Goal: Task Accomplishment & Management: Complete application form

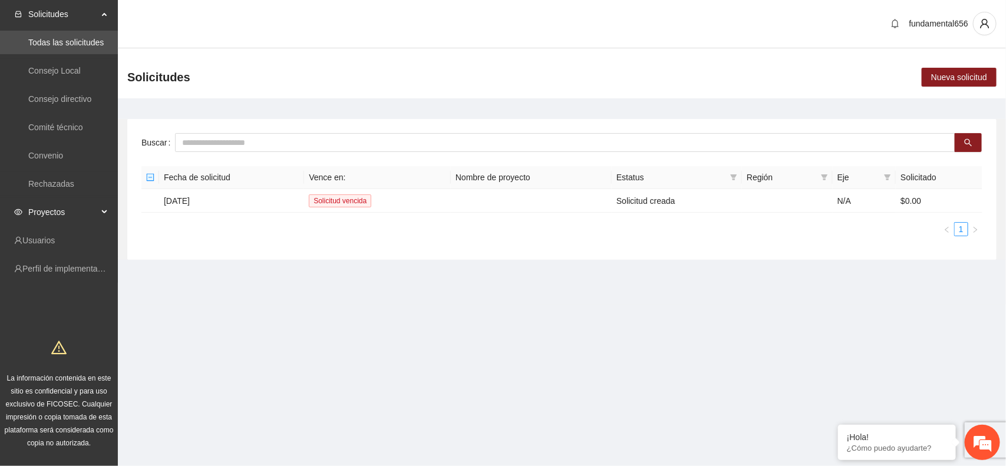
click at [107, 212] on div "Proyectos" at bounding box center [59, 212] width 118 height 24
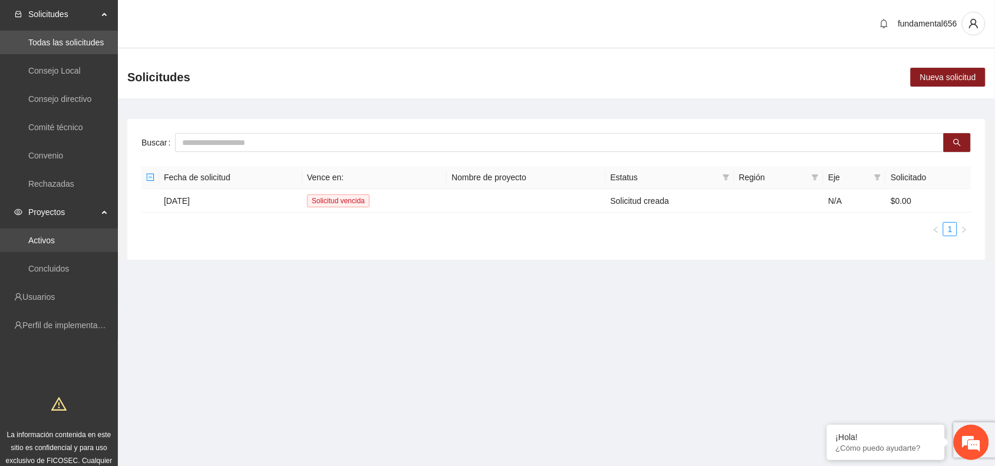
click at [55, 239] on link "Activos" at bounding box center [41, 240] width 27 height 9
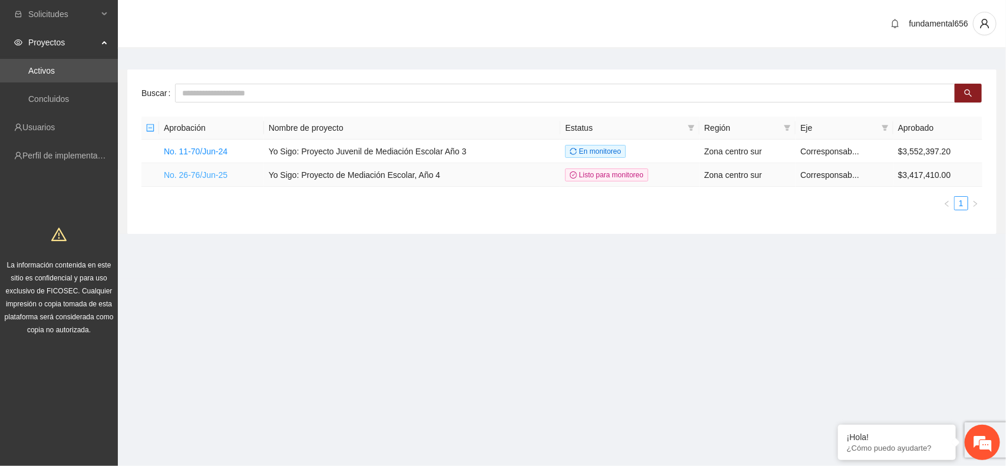
click at [195, 173] on link "No. 26-76/Jun-25" at bounding box center [196, 174] width 64 height 9
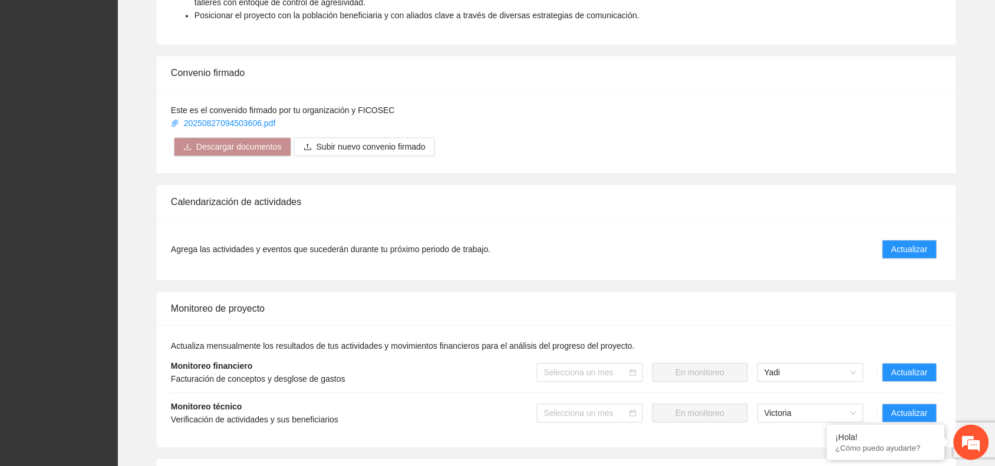
scroll to position [884, 0]
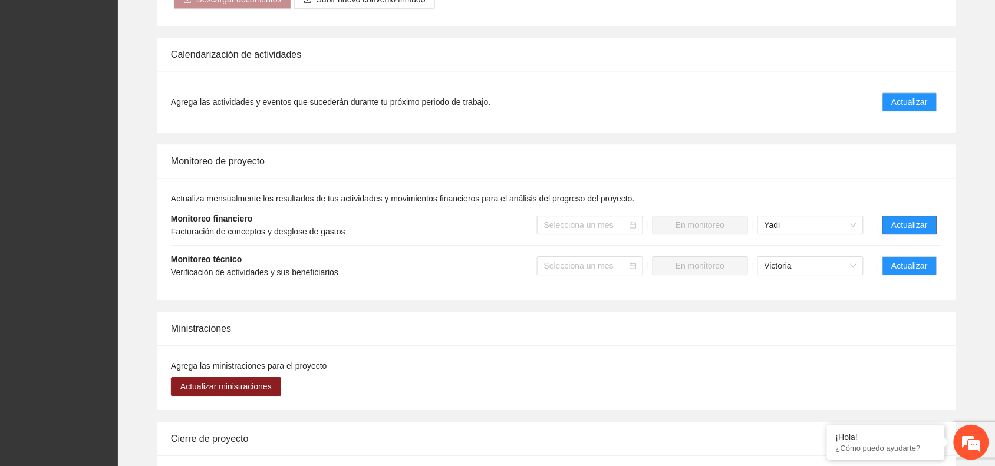
click at [900, 223] on span "Actualizar" at bounding box center [910, 225] width 36 height 13
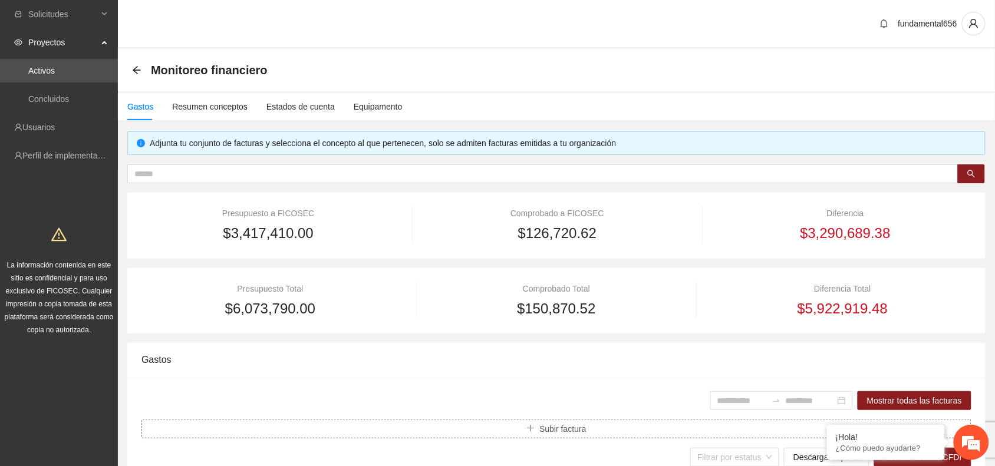
click at [548, 434] on span "Subir factura" at bounding box center [562, 429] width 47 height 13
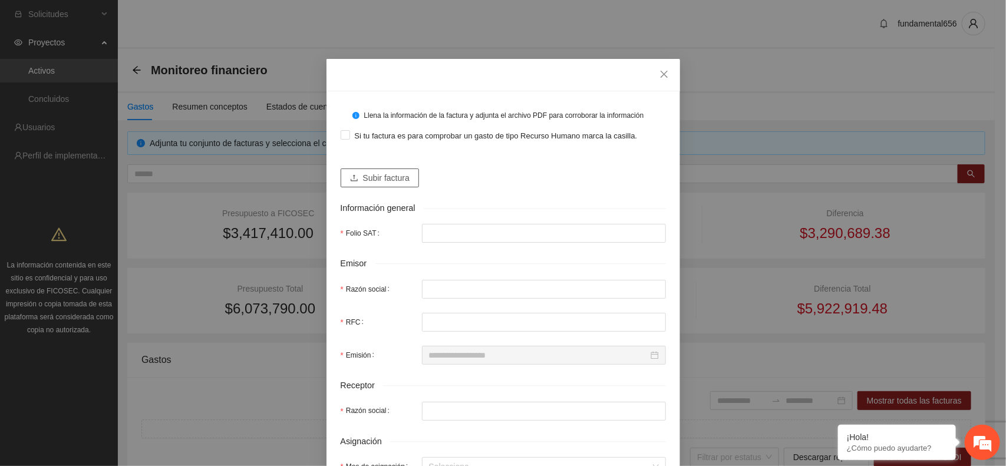
click at [370, 176] on span "Subir factura" at bounding box center [386, 178] width 47 height 13
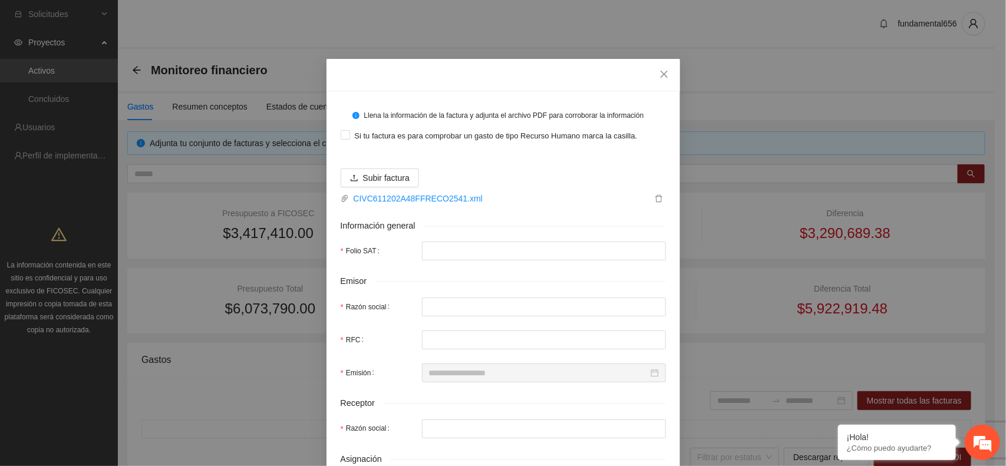
type input "**********"
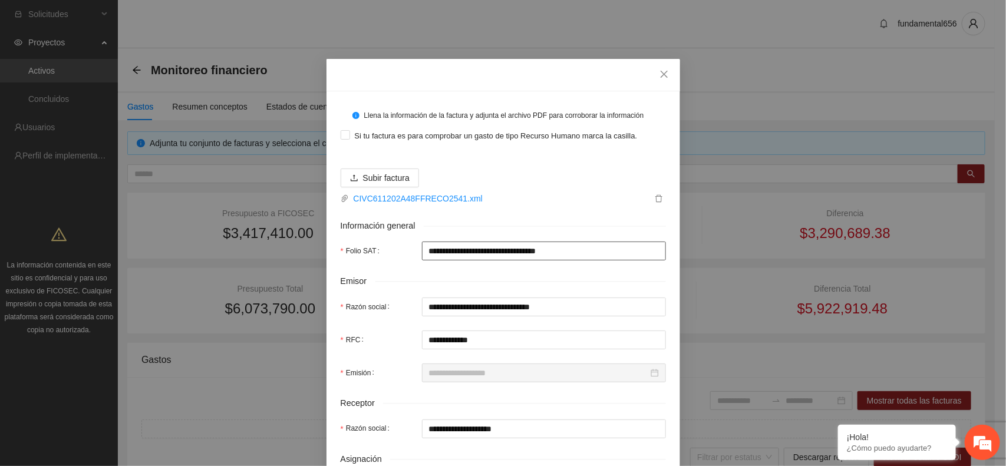
type input "**********"
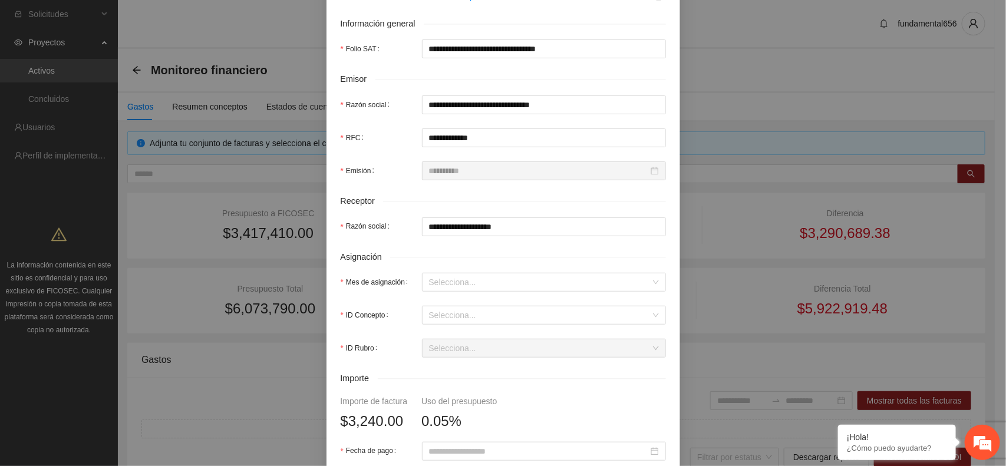
scroll to position [221, 0]
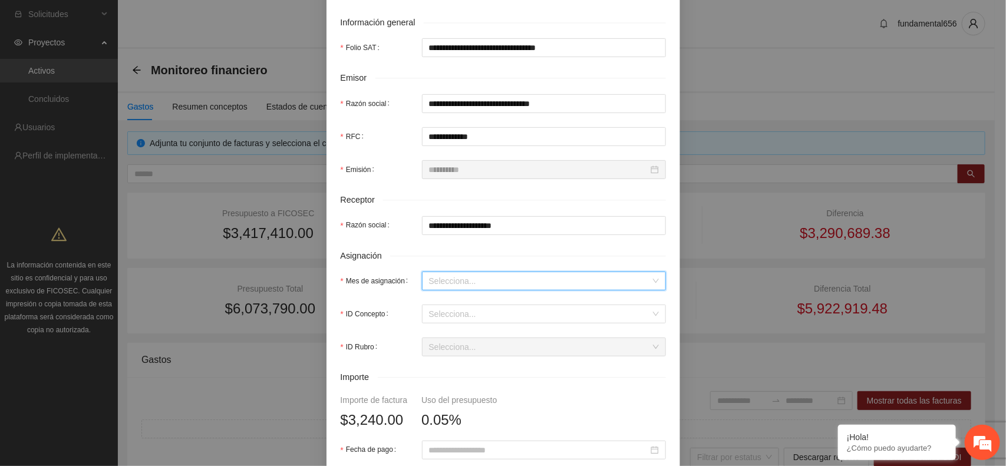
click at [437, 280] on input "Mes de asignación" at bounding box center [540, 281] width 222 height 18
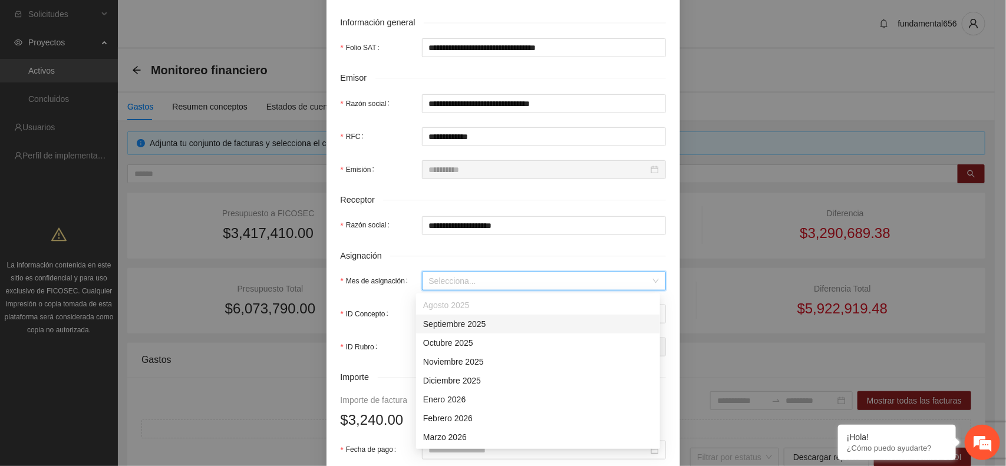
click at [437, 323] on div "Septiembre 2025" at bounding box center [538, 324] width 230 height 13
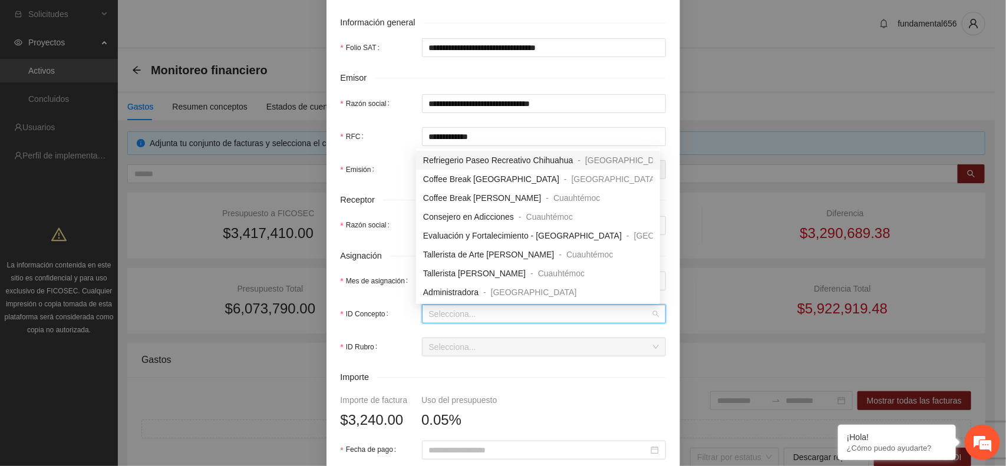
click at [431, 317] on input "ID Concepto" at bounding box center [540, 314] width 222 height 18
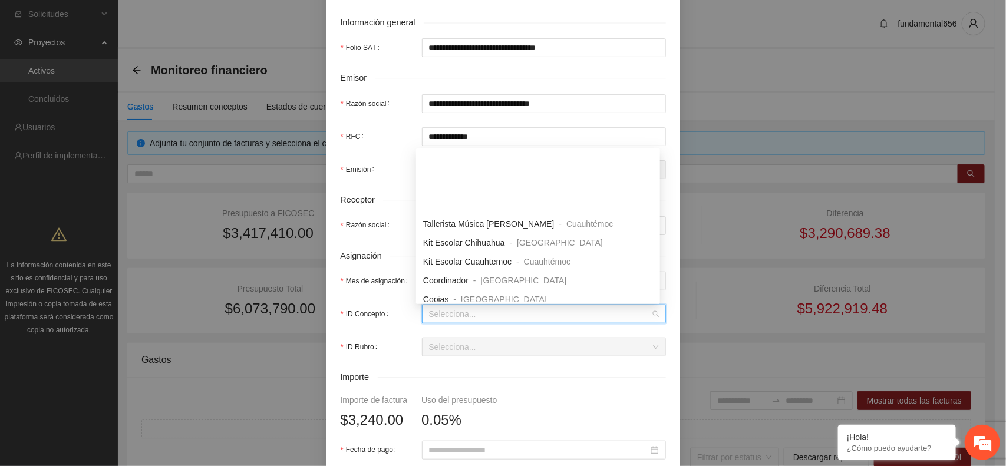
scroll to position [368, 0]
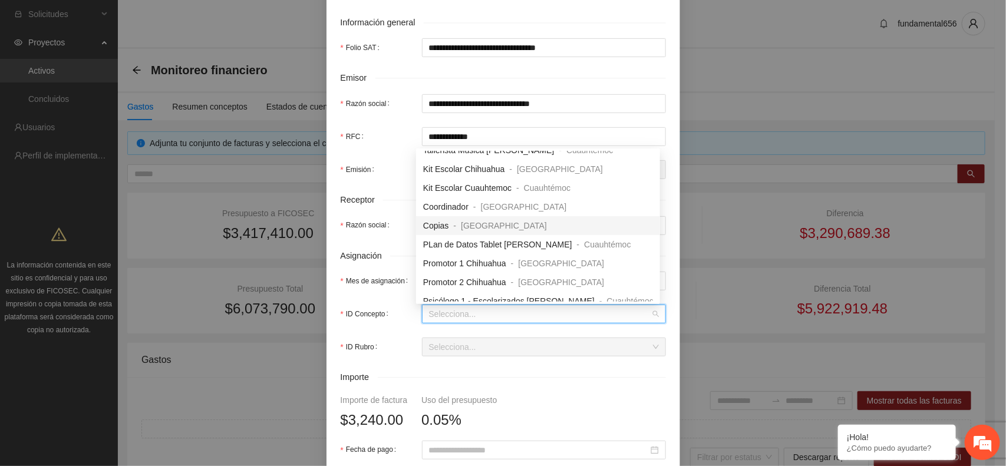
click at [434, 226] on span "Copias" at bounding box center [436, 225] width 26 height 9
type input "*"
type input "*****"
type input "*"
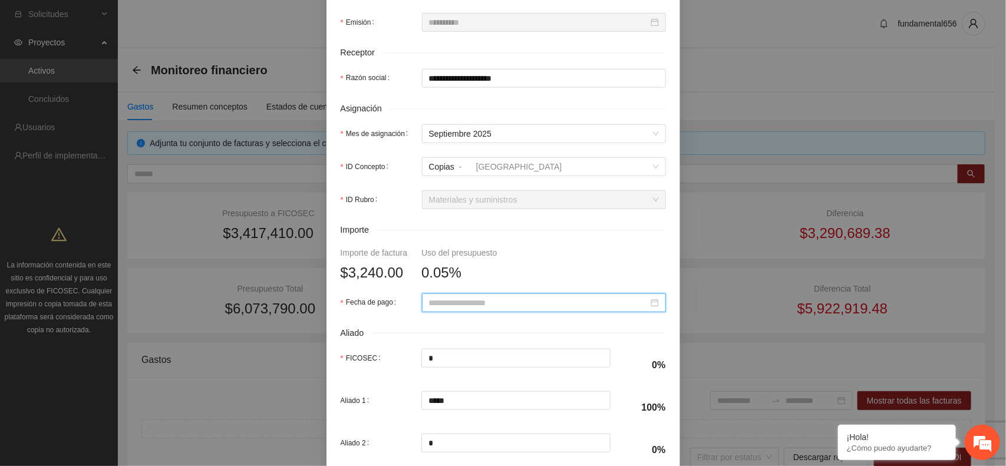
click at [429, 304] on input "Fecha de pago" at bounding box center [538, 303] width 219 height 13
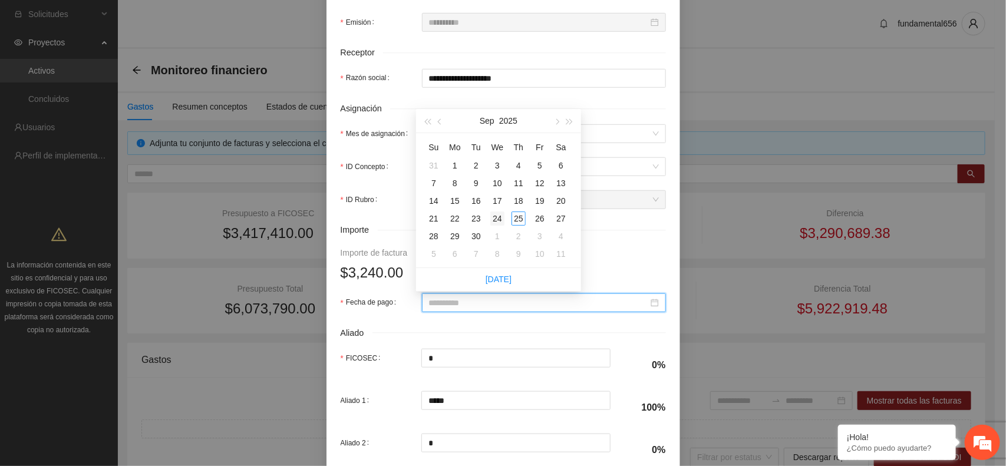
type input "**********"
click at [493, 218] on div "24" at bounding box center [498, 219] width 14 height 14
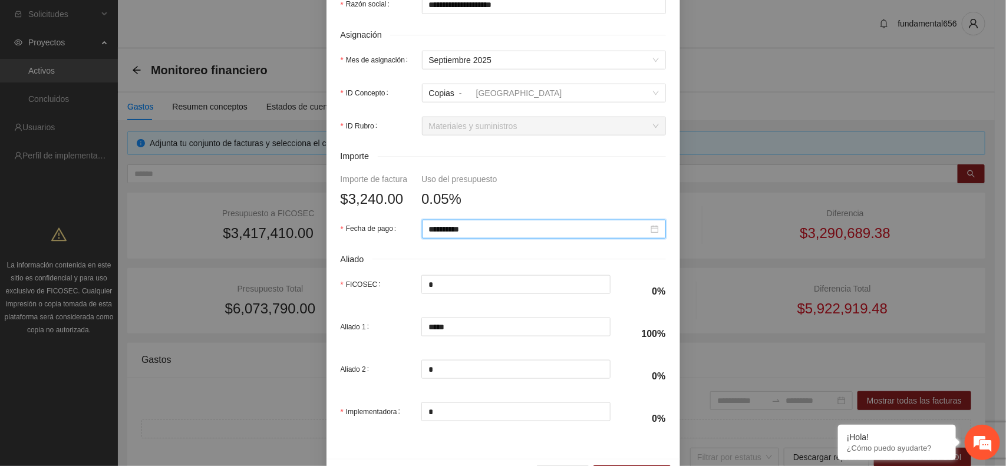
scroll to position [483, 0]
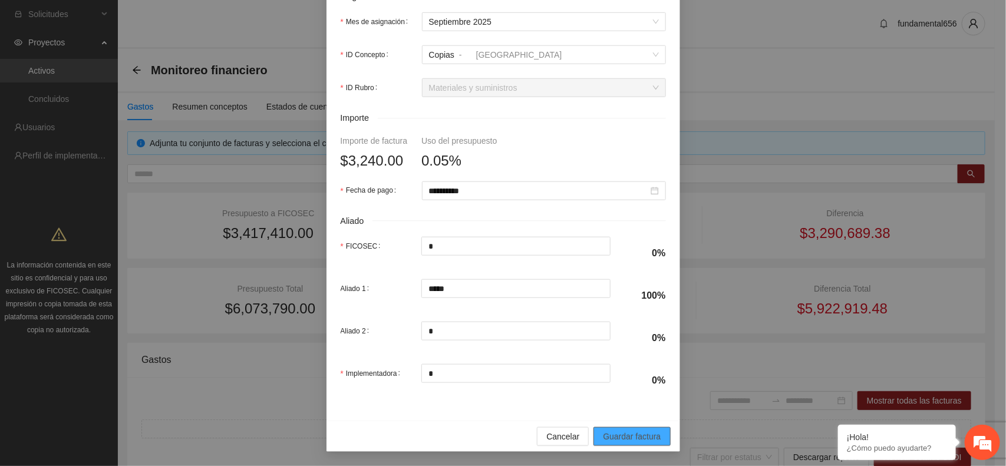
click at [611, 434] on span "Guardar factura" at bounding box center [632, 436] width 58 height 13
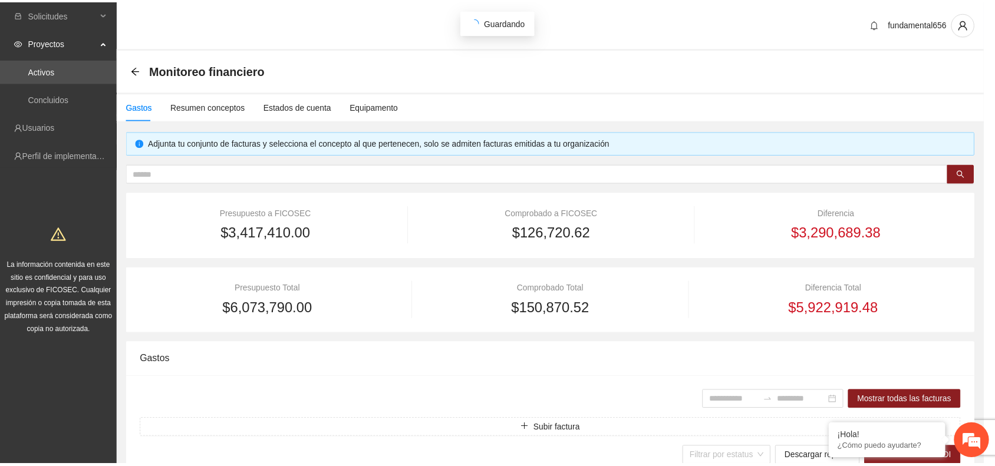
scroll to position [389, 0]
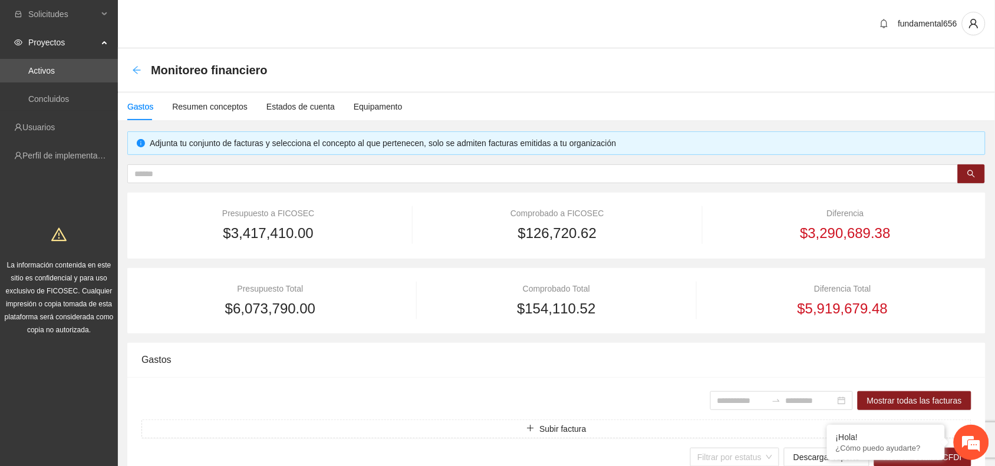
click at [136, 70] on icon "arrow-left" at bounding box center [137, 70] width 8 height 8
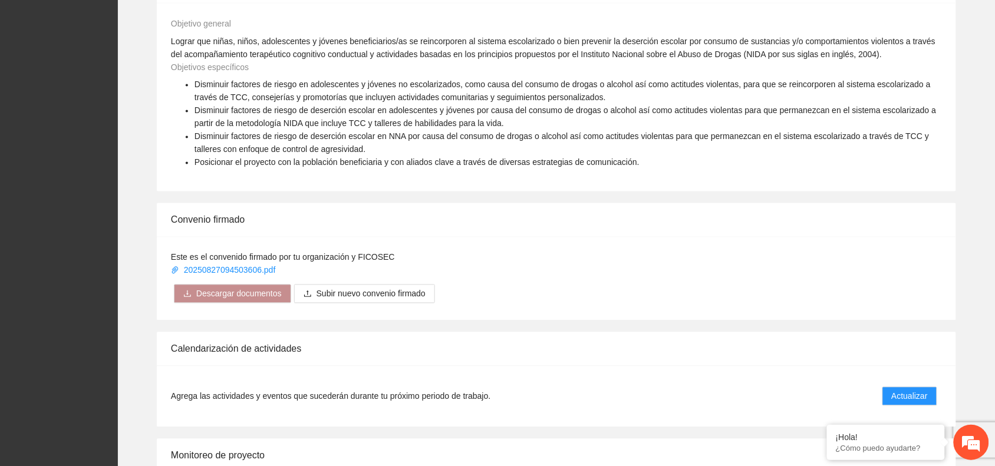
scroll to position [663, 0]
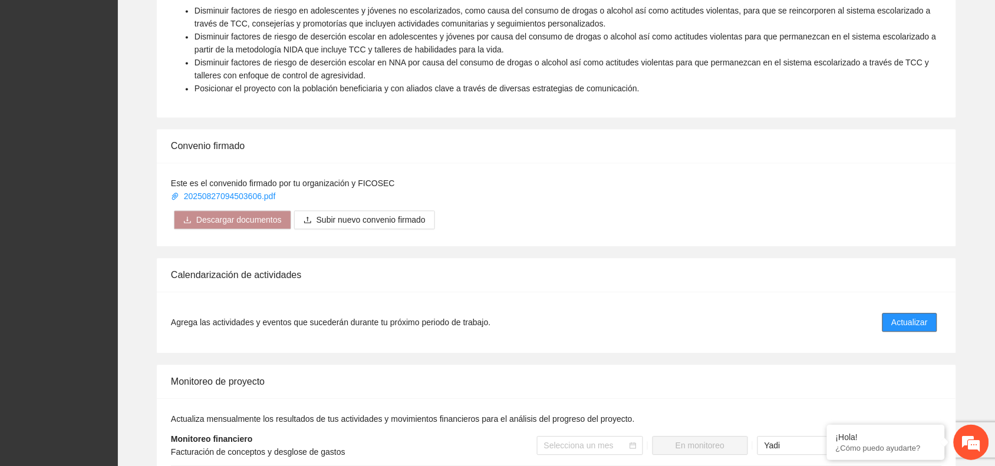
click at [910, 316] on button "Actualizar" at bounding box center [910, 323] width 55 height 19
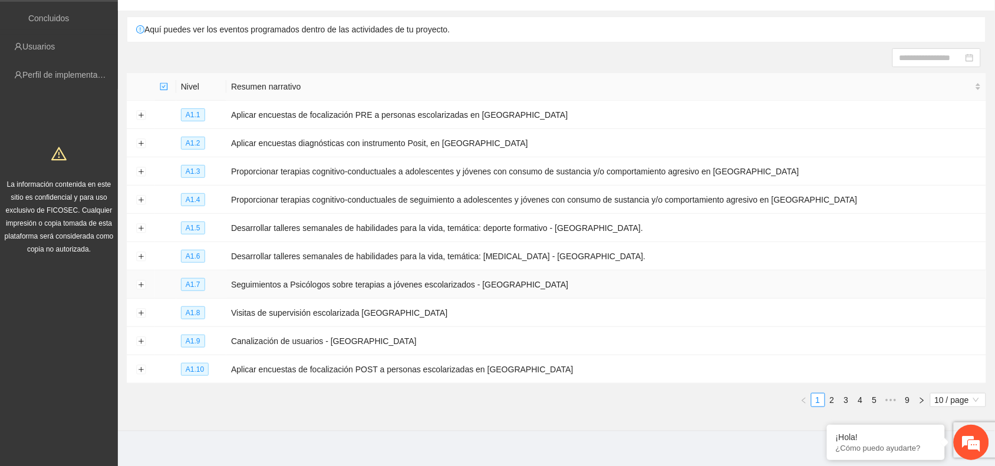
scroll to position [92, 0]
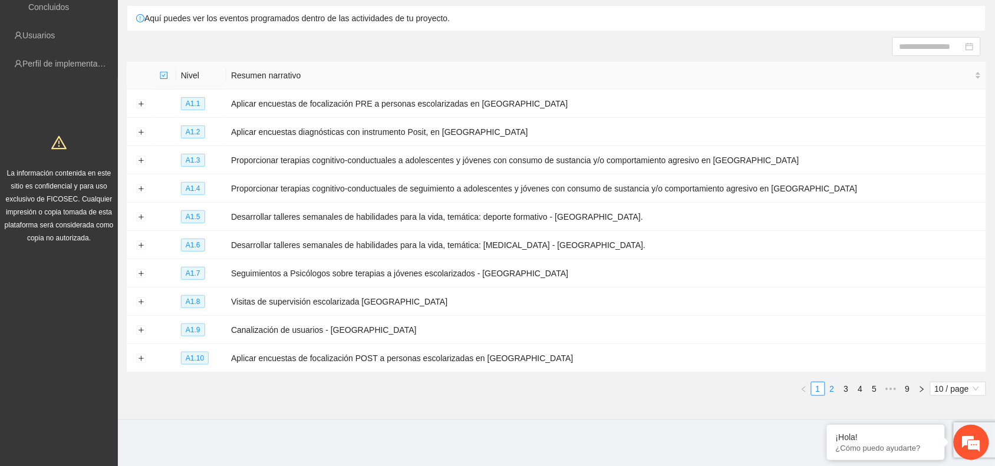
click at [829, 387] on link "2" at bounding box center [832, 389] width 13 height 13
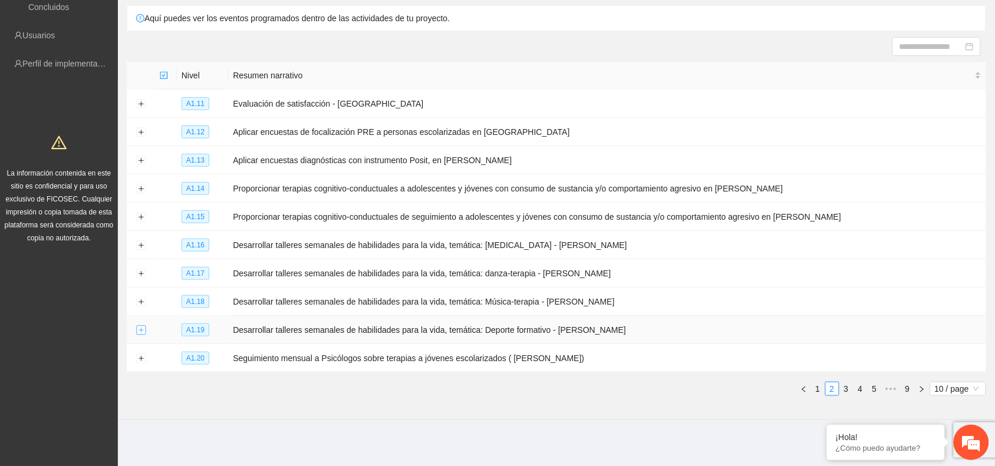
click at [136, 331] on button "Expand row" at bounding box center [140, 330] width 9 height 9
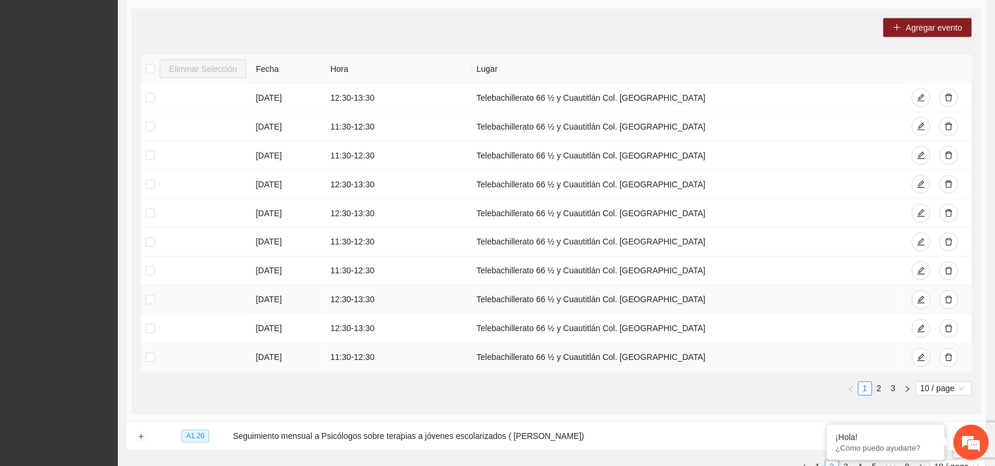
scroll to position [519, 0]
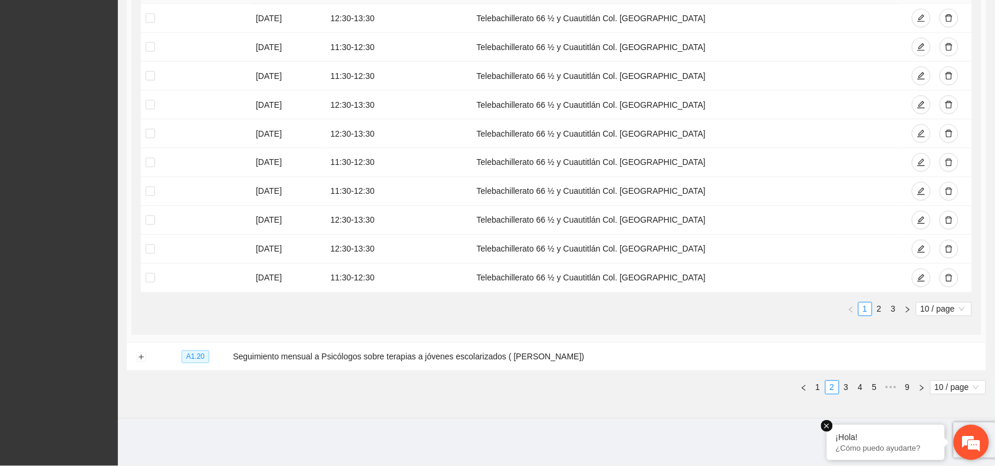
click at [827, 428] on em at bounding box center [827, 426] width 12 height 12
click at [882, 312] on link "2" at bounding box center [879, 309] width 13 height 13
click at [892, 314] on link "3" at bounding box center [893, 309] width 13 height 13
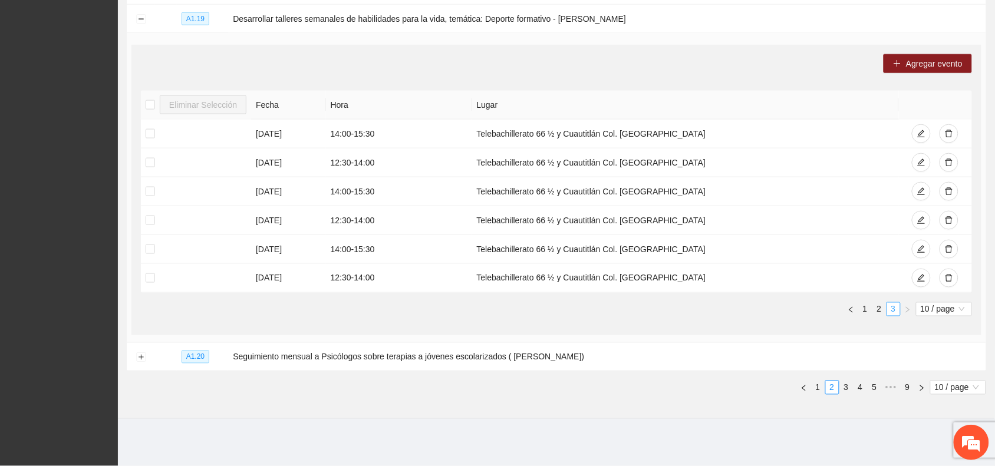
scroll to position [403, 0]
click at [877, 310] on link "2" at bounding box center [879, 310] width 13 height 13
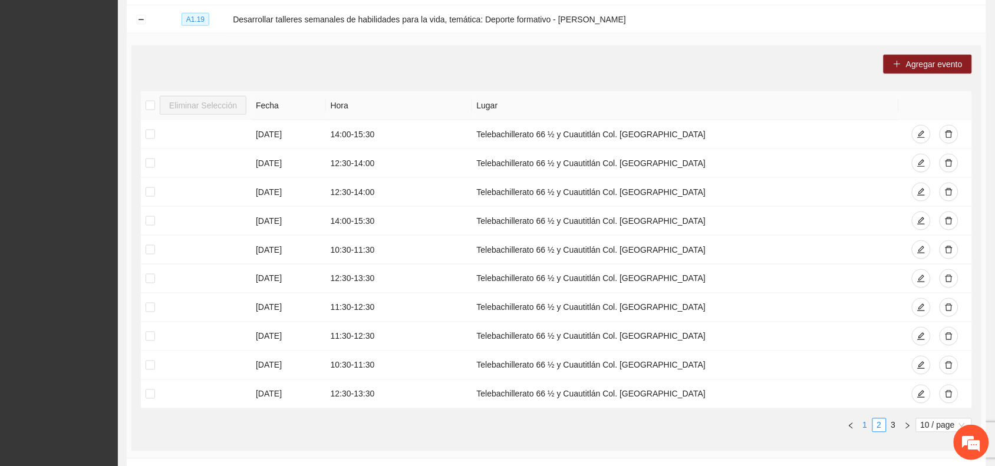
click at [864, 428] on link "1" at bounding box center [865, 425] width 13 height 13
click at [881, 426] on link "2" at bounding box center [879, 425] width 13 height 13
click at [894, 425] on link "3" at bounding box center [893, 425] width 13 height 13
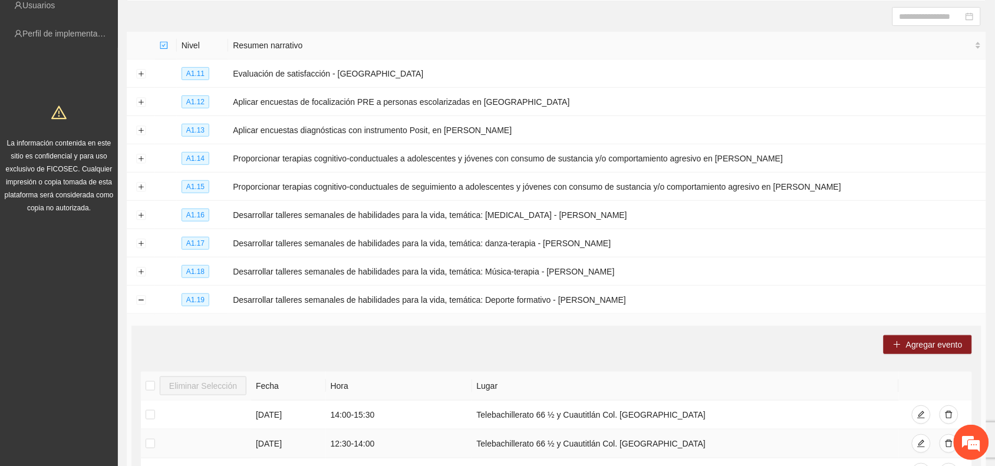
scroll to position [0, 0]
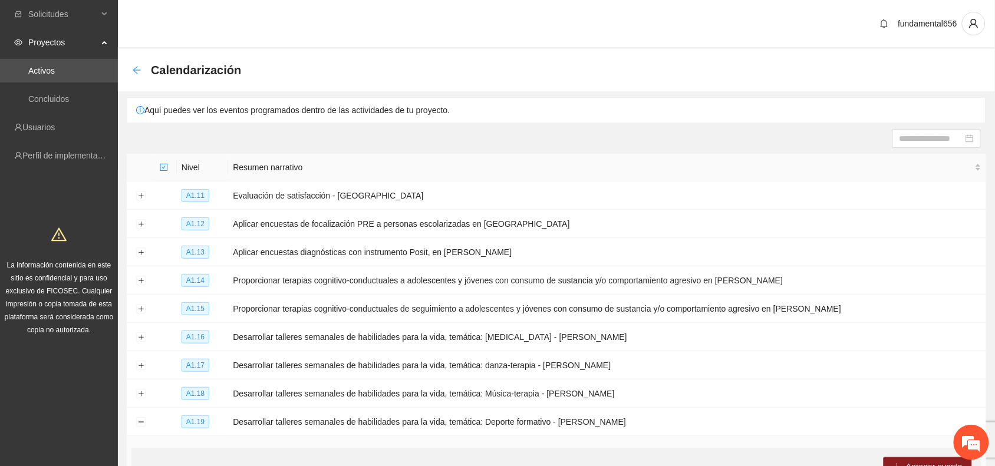
click at [134, 70] on icon "arrow-left" at bounding box center [137, 70] width 8 height 8
